Goal: Navigation & Orientation: Understand site structure

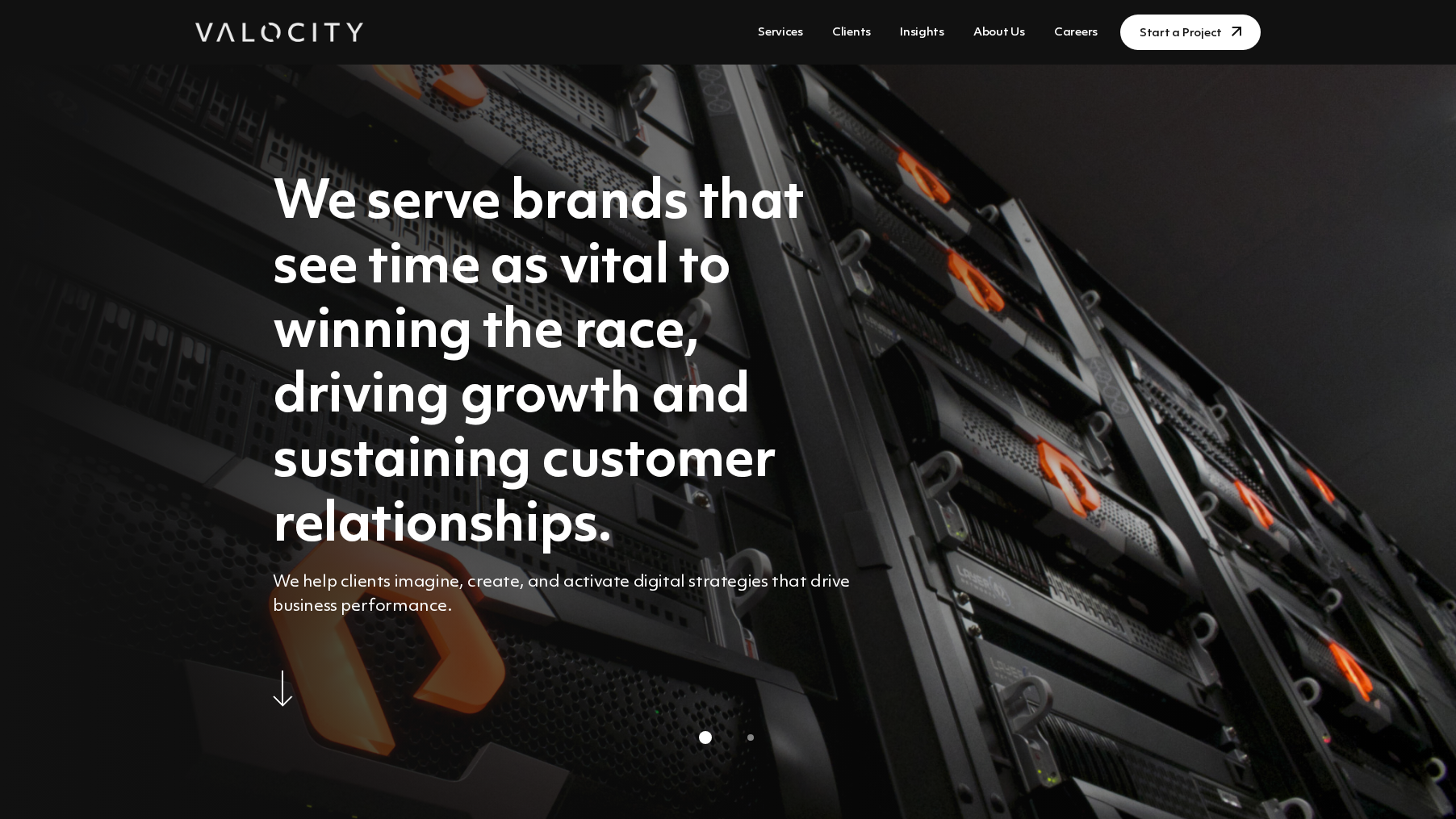
click at [789, 31] on link "Services" at bounding box center [781, 32] width 58 height 30
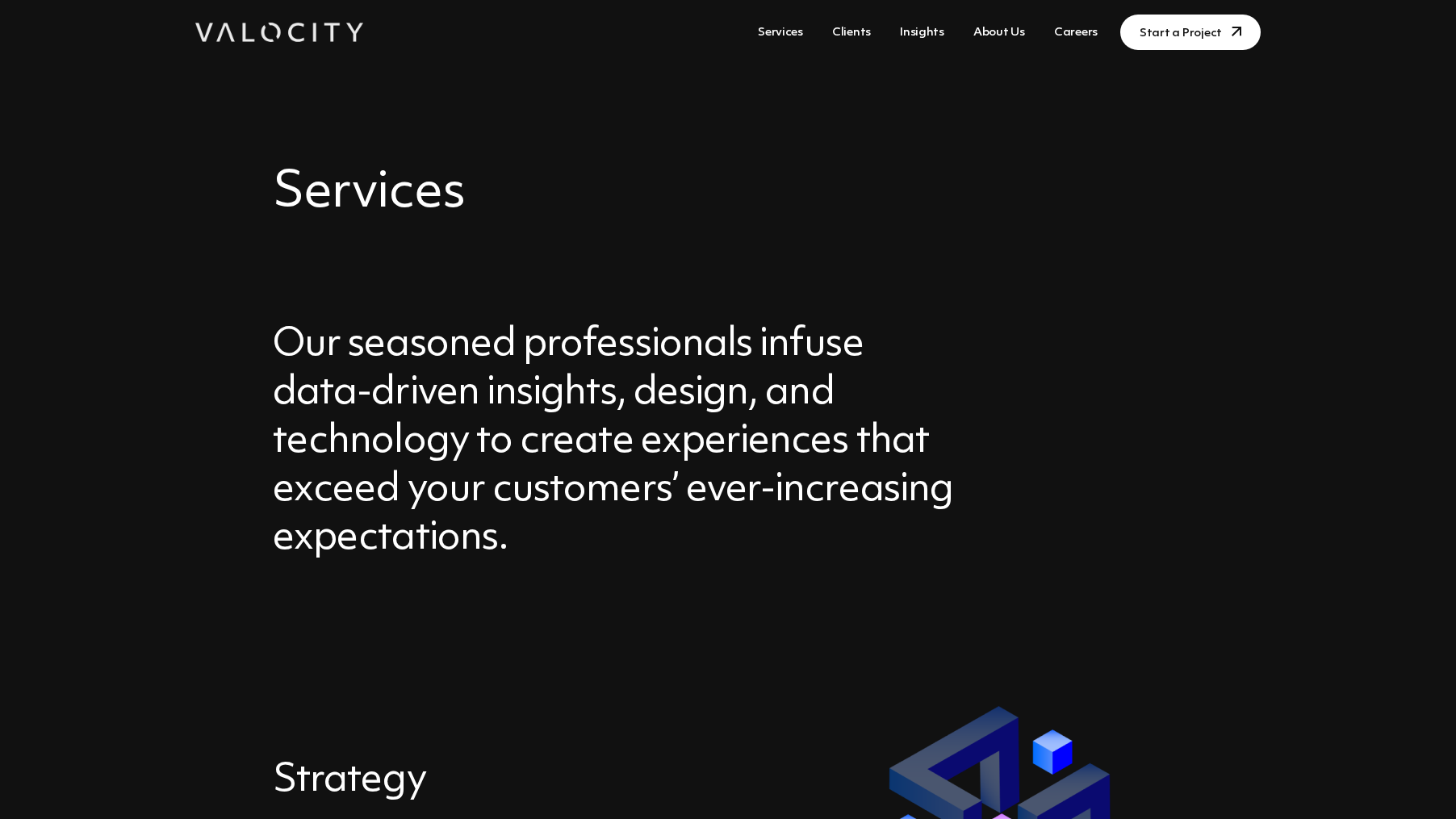
click at [863, 32] on link "Clients" at bounding box center [852, 32] width 52 height 30
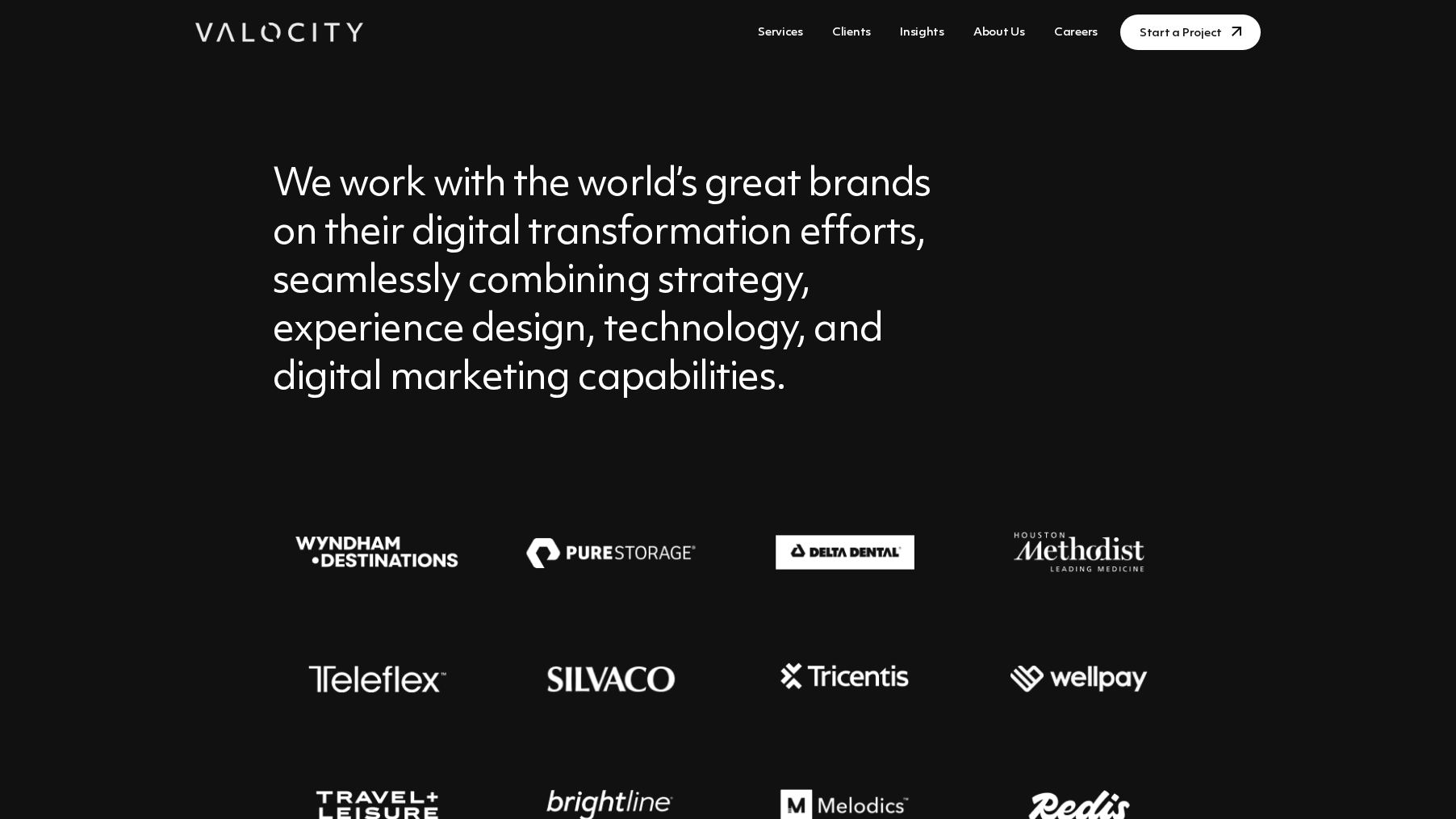
click at [927, 28] on link "Insights" at bounding box center [922, 32] width 57 height 30
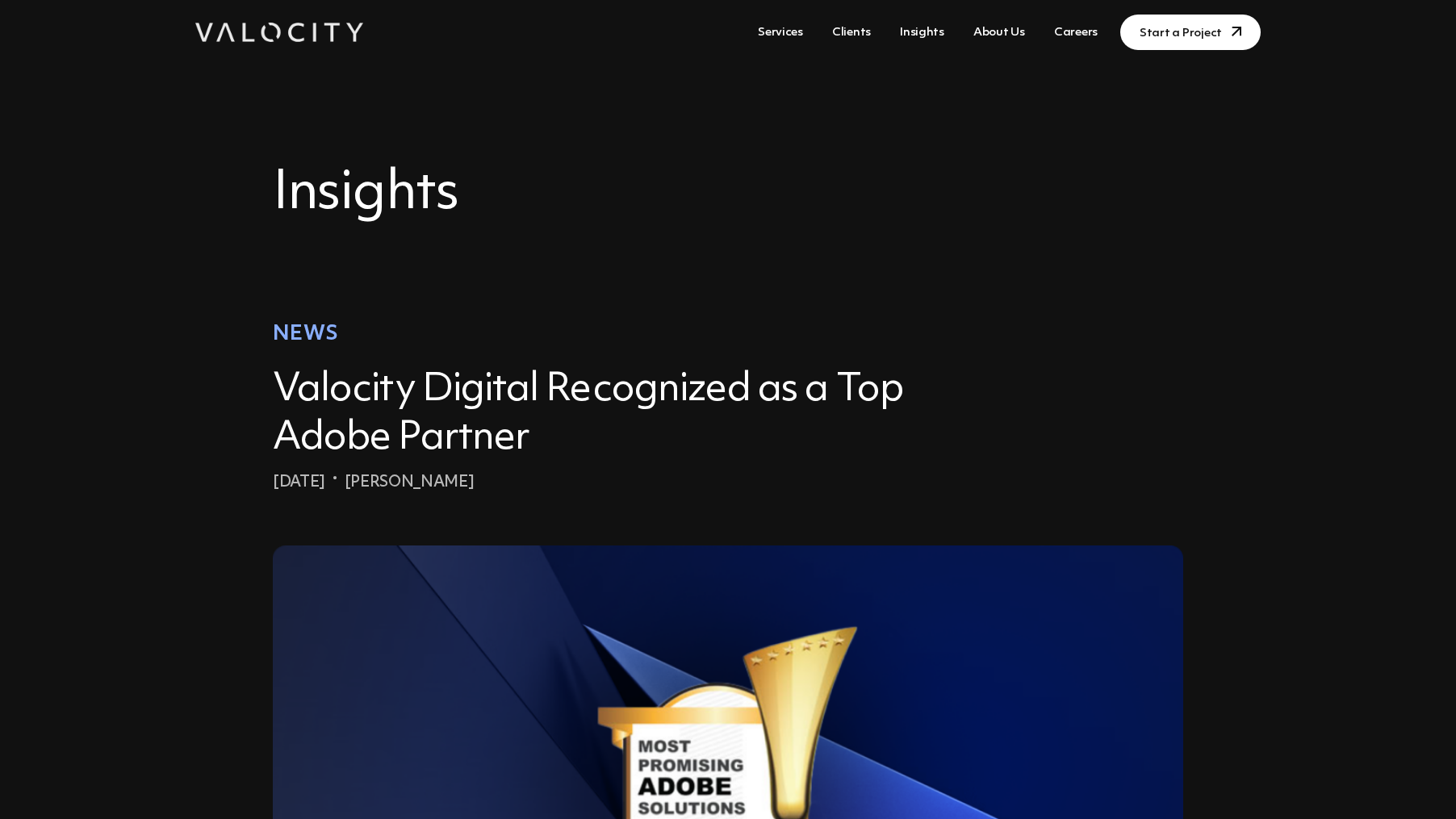
click at [1005, 30] on link "About Us" at bounding box center [999, 32] width 65 height 30
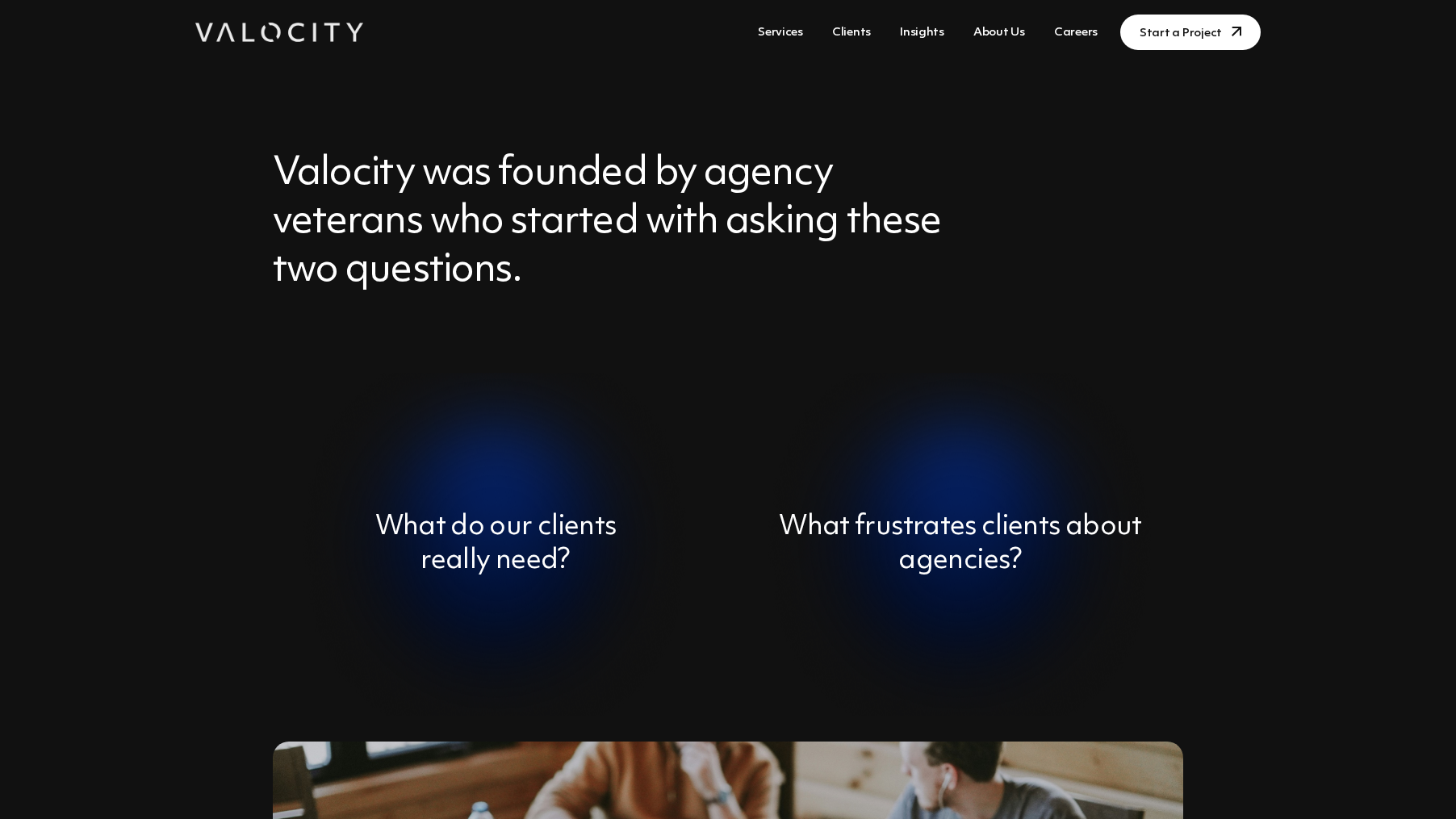
scroll to position [90, 0]
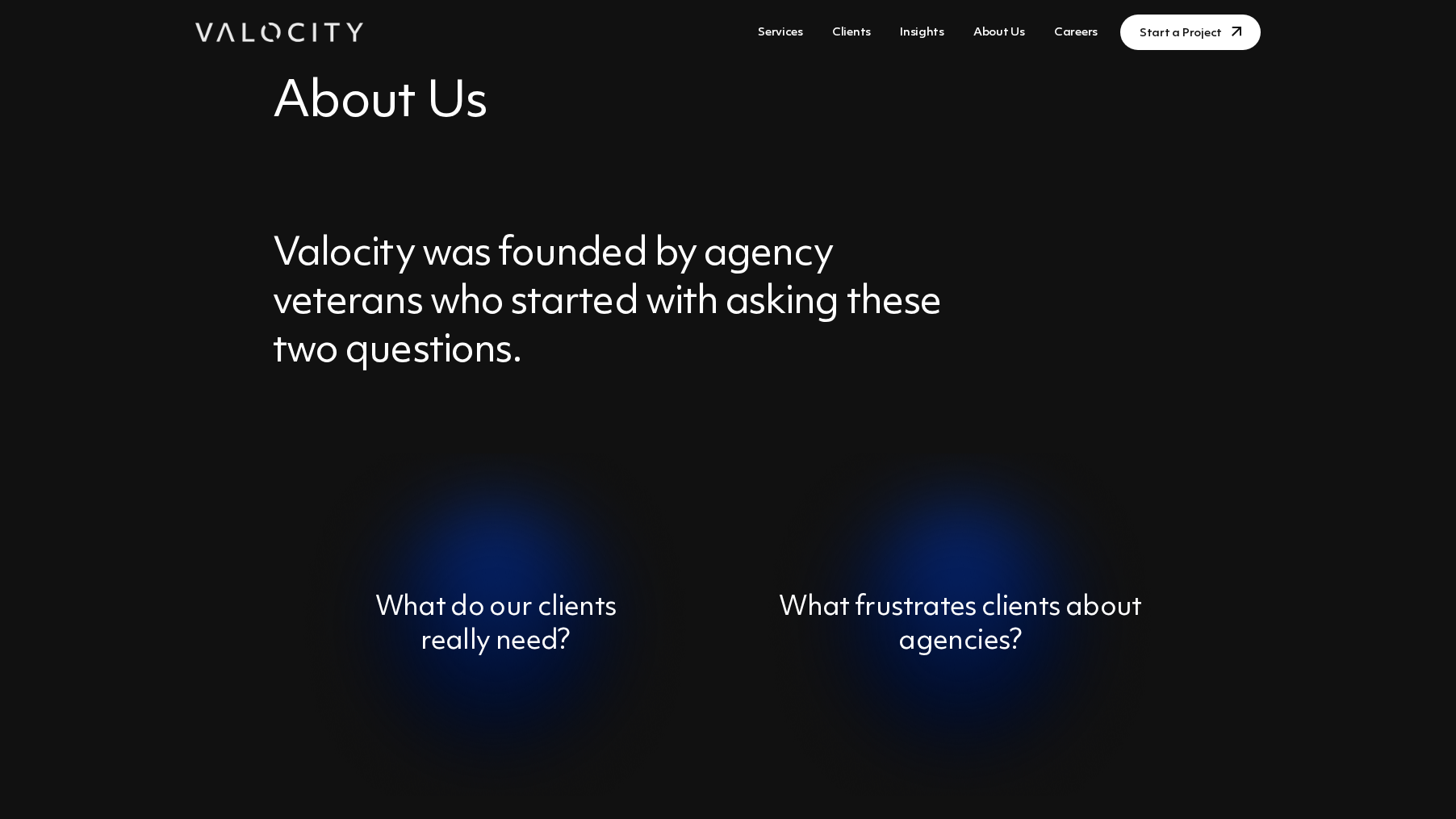
click at [1086, 34] on link "Careers" at bounding box center [1076, 32] width 56 height 30
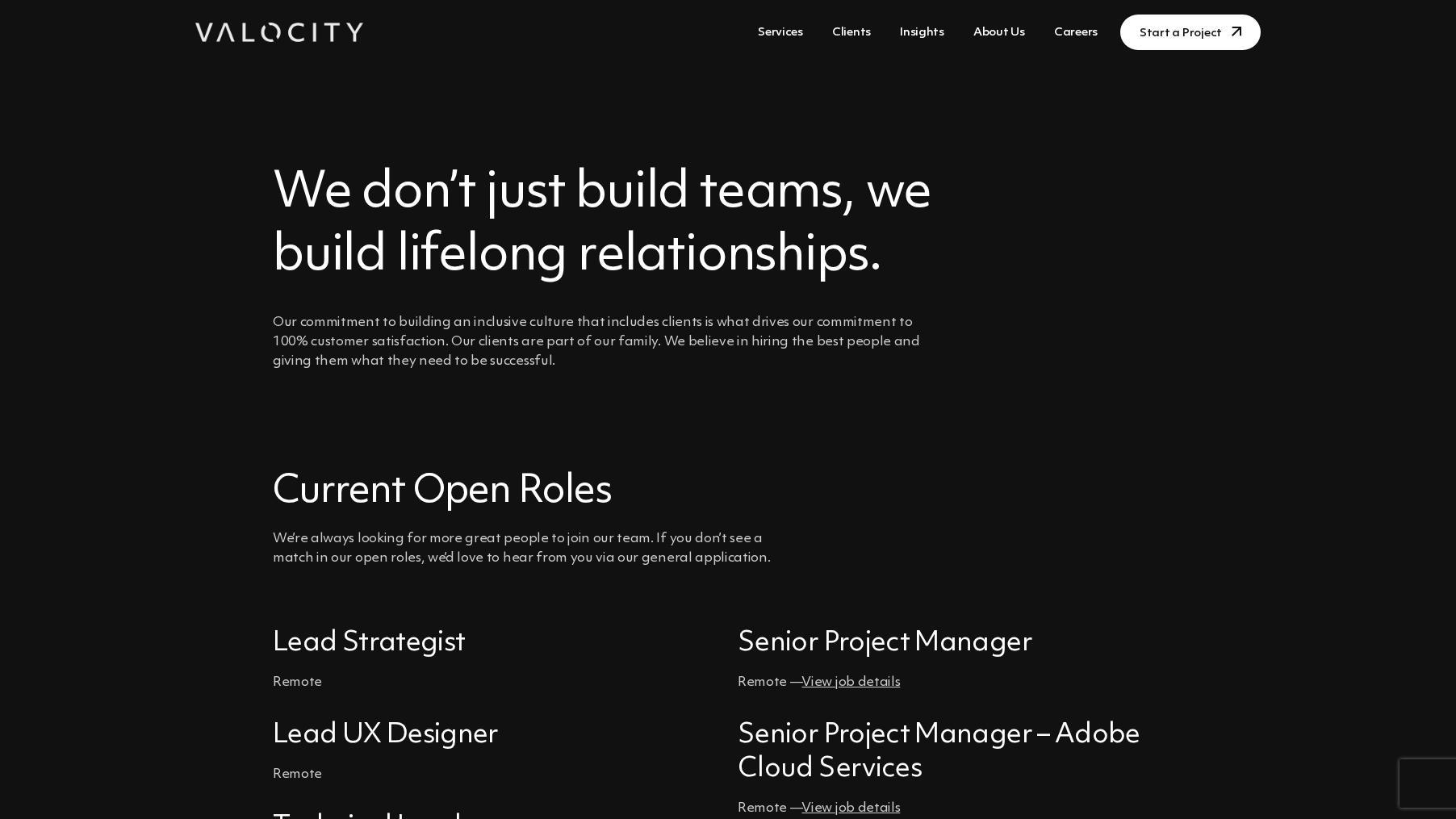
click at [794, 31] on link "Services" at bounding box center [781, 32] width 58 height 30
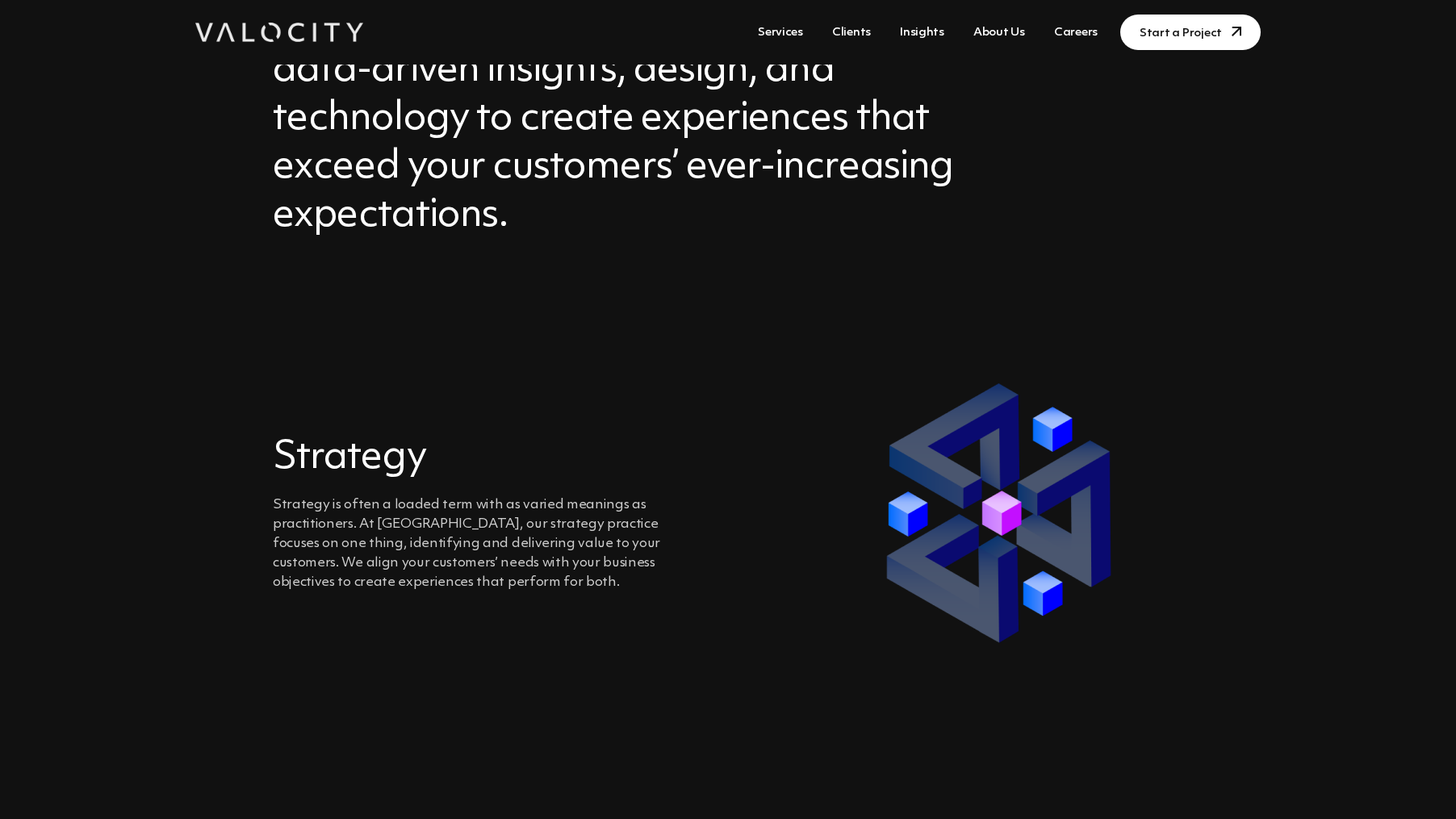
scroll to position [484, 0]
